Goal: Find specific page/section: Find specific page/section

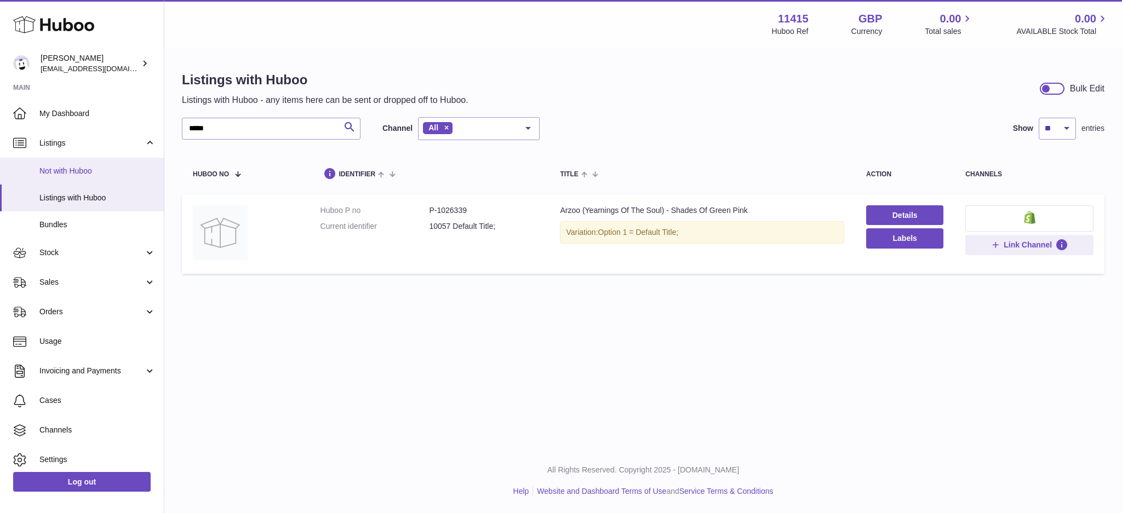
click at [111, 171] on span "Not with Huboo" at bounding box center [97, 171] width 116 height 10
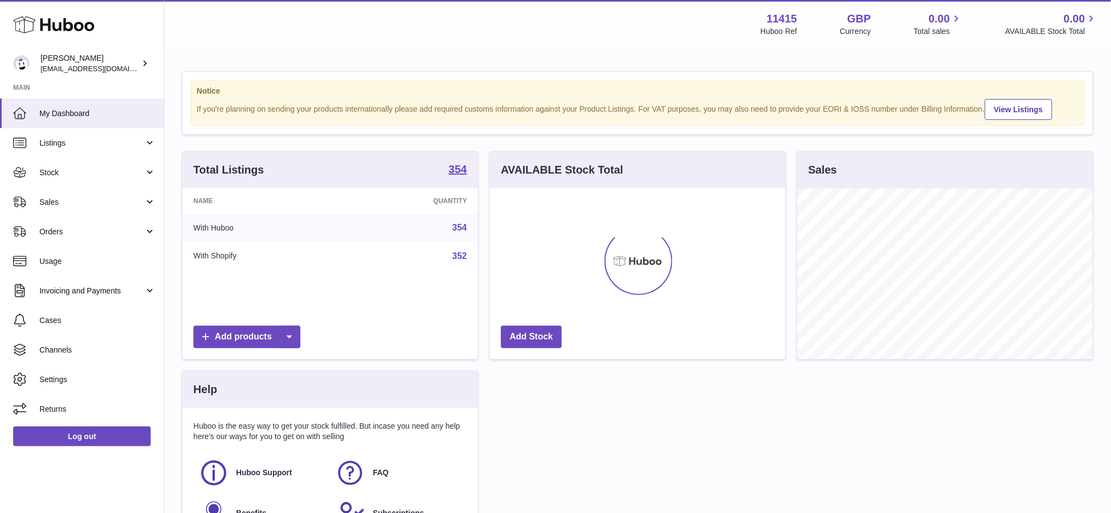
scroll to position [170, 295]
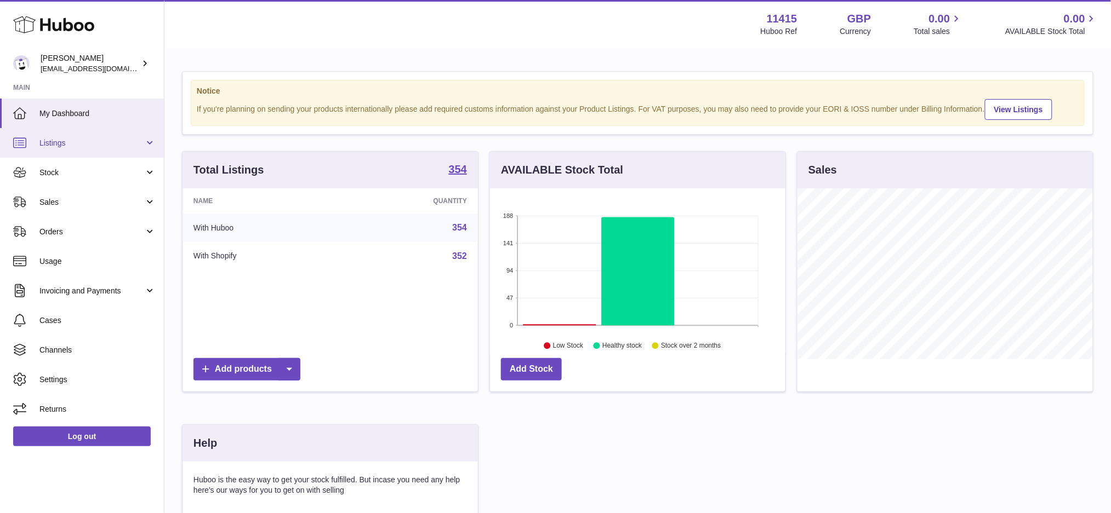
click at [105, 141] on span "Listings" at bounding box center [91, 143] width 105 height 10
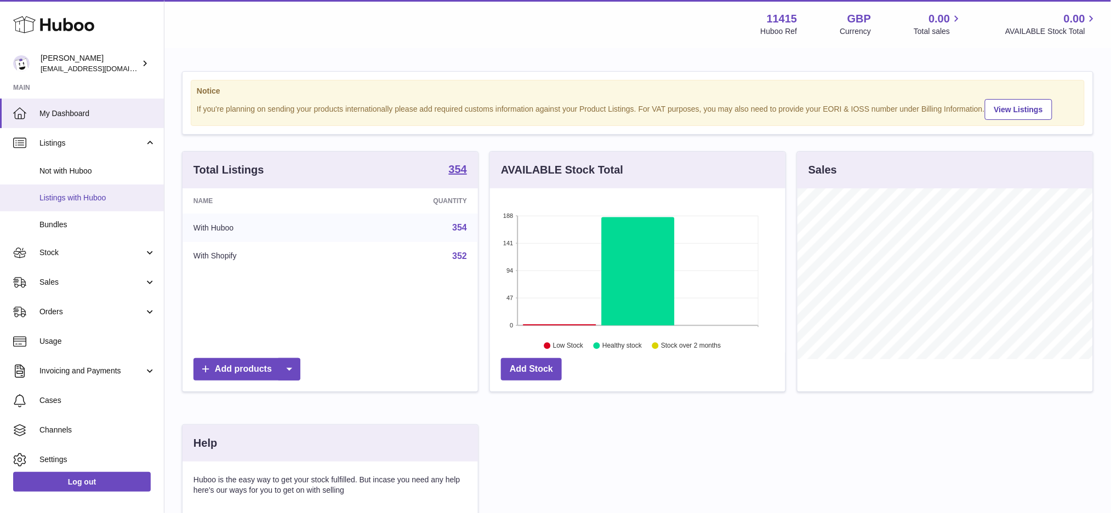
click at [88, 193] on span "Listings with Huboo" at bounding box center [97, 198] width 116 height 10
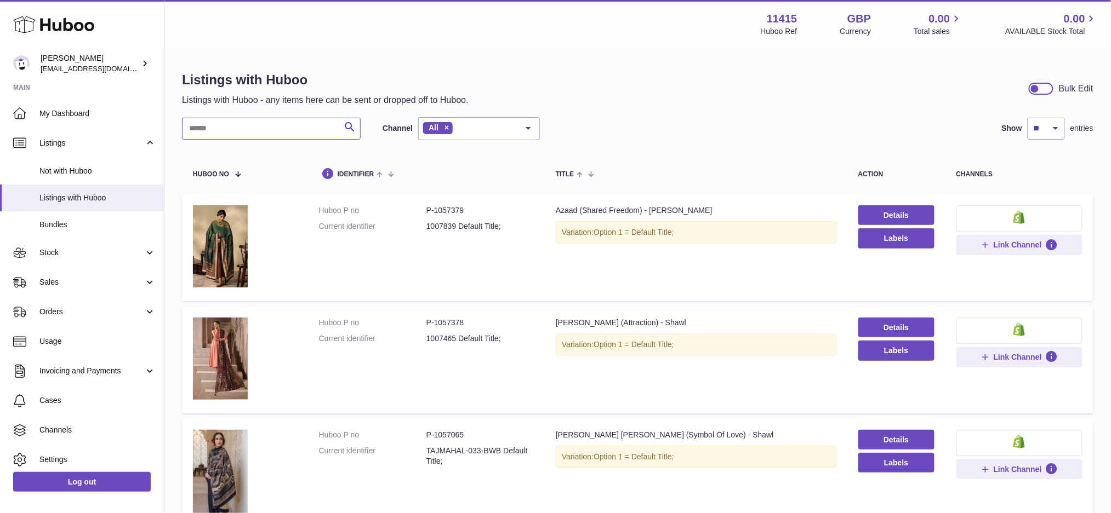
click at [262, 136] on input "text" at bounding box center [271, 129] width 179 height 22
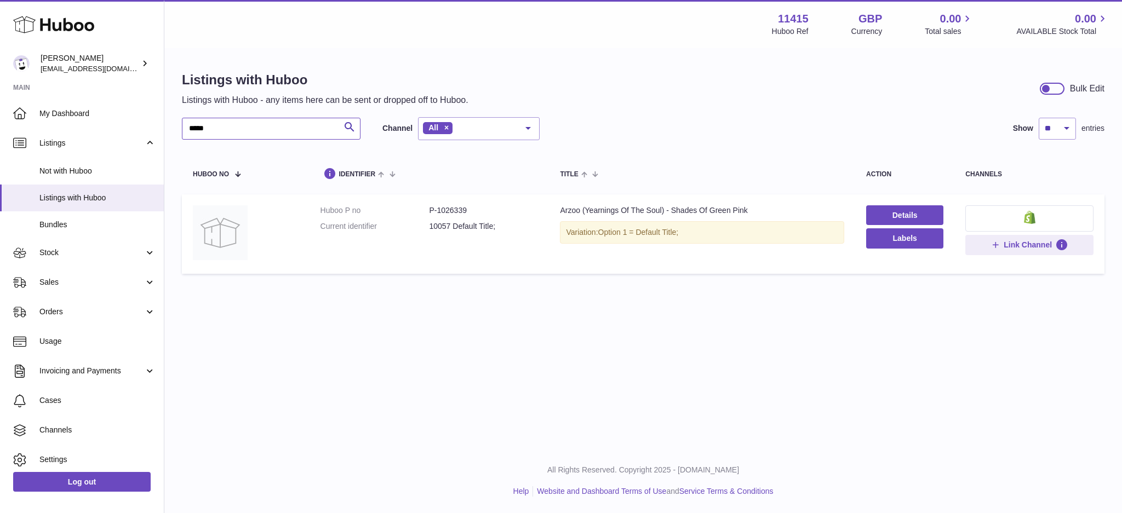
type input "*****"
